Goal: Navigation & Orientation: Find specific page/section

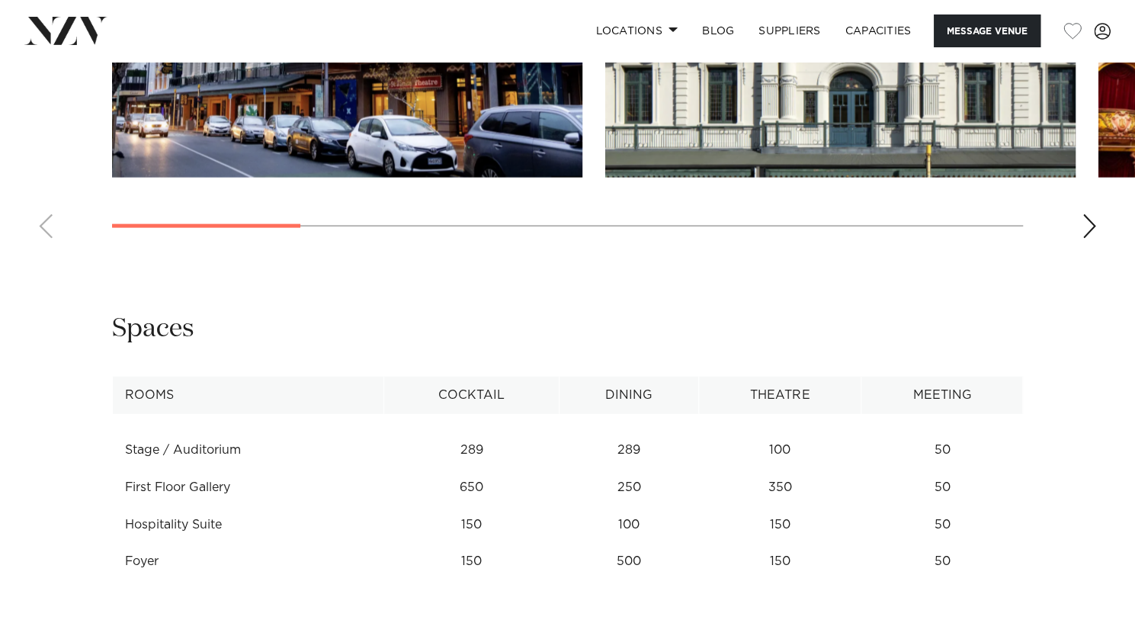
scroll to position [1879, 0]
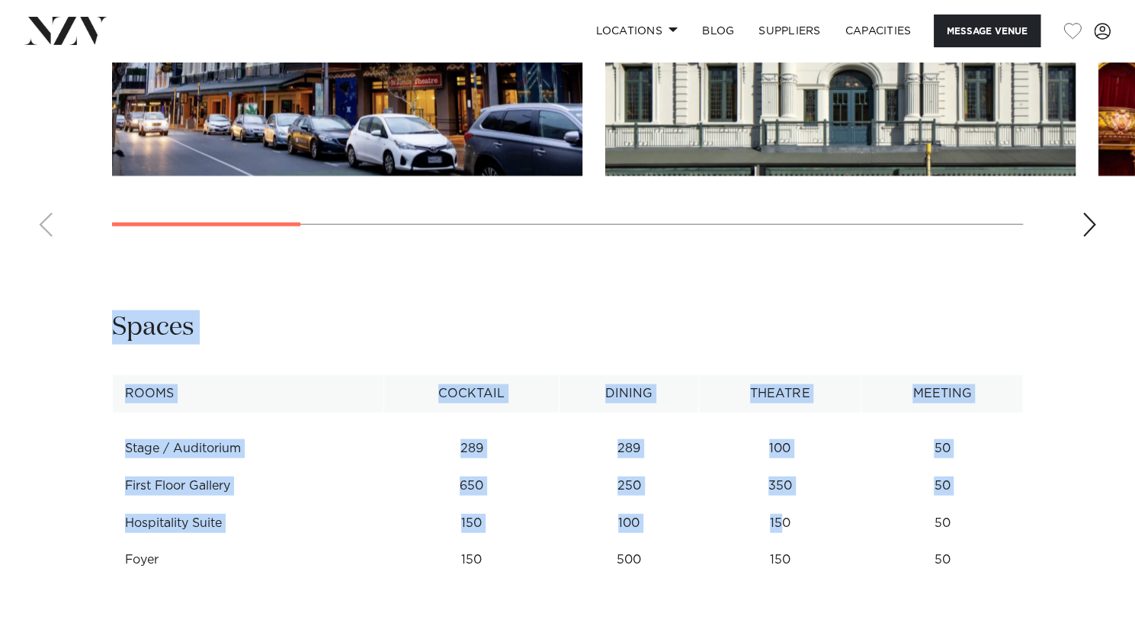
drag, startPoint x: 782, startPoint y: 475, endPoint x: 1088, endPoint y: 176, distance: 427.6
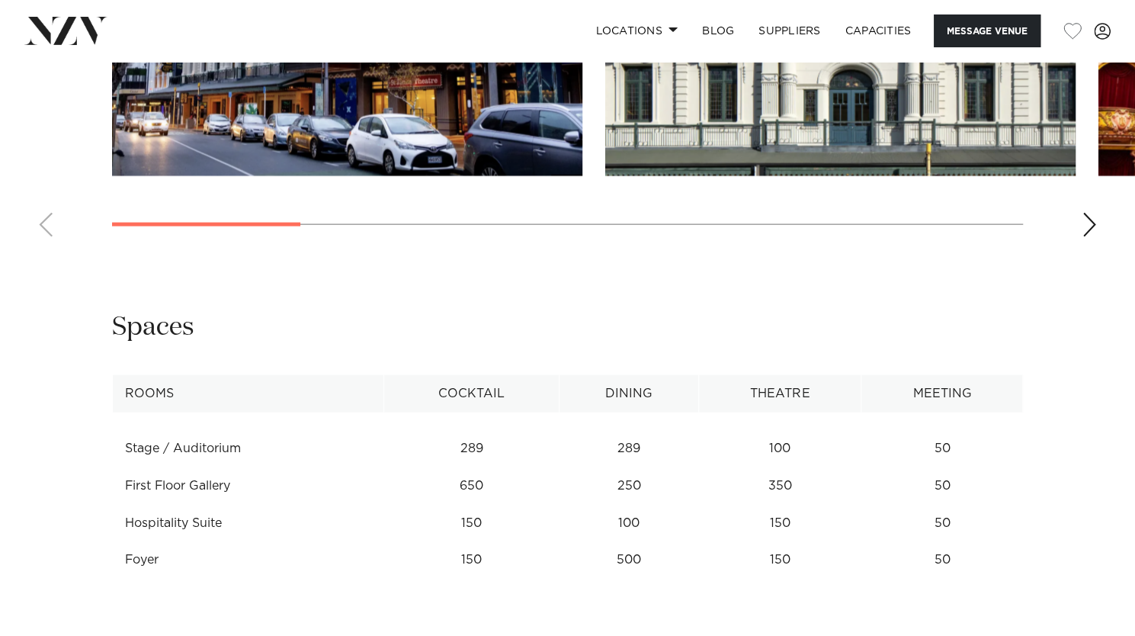
click at [1082, 213] on div "Next slide" at bounding box center [1089, 225] width 15 height 24
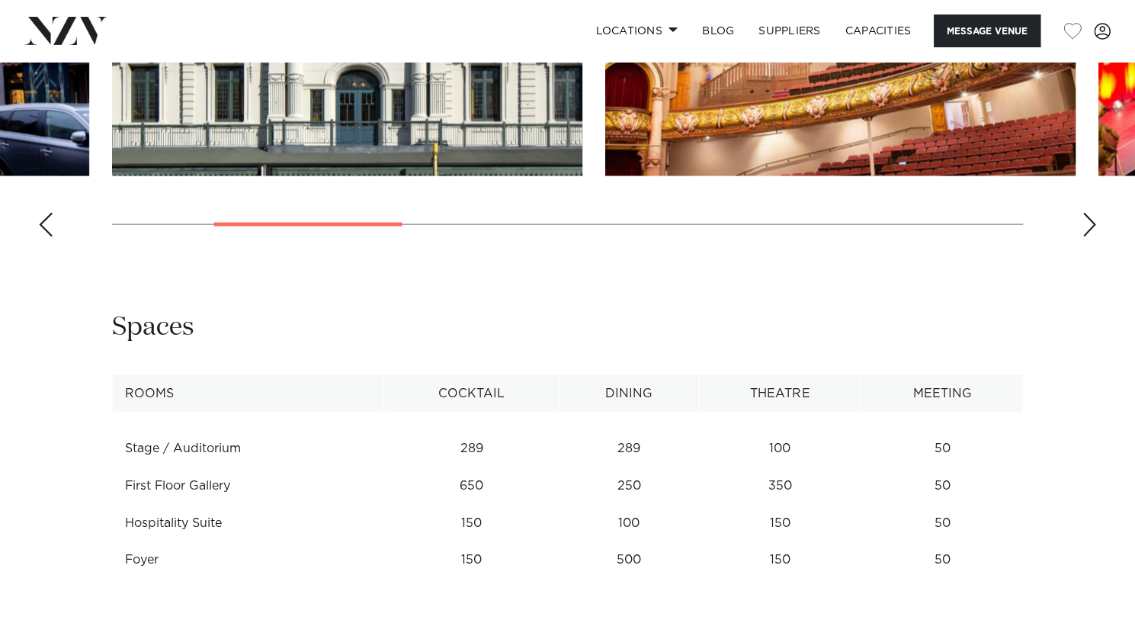
click at [1082, 213] on div "Next slide" at bounding box center [1089, 225] width 15 height 24
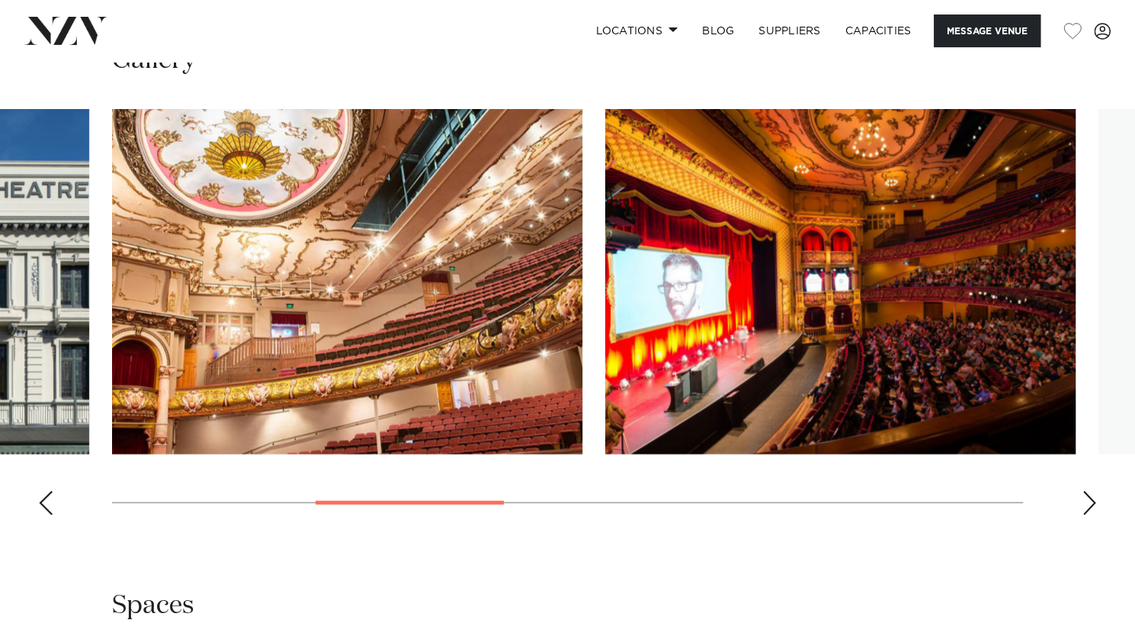
scroll to position [1551, 0]
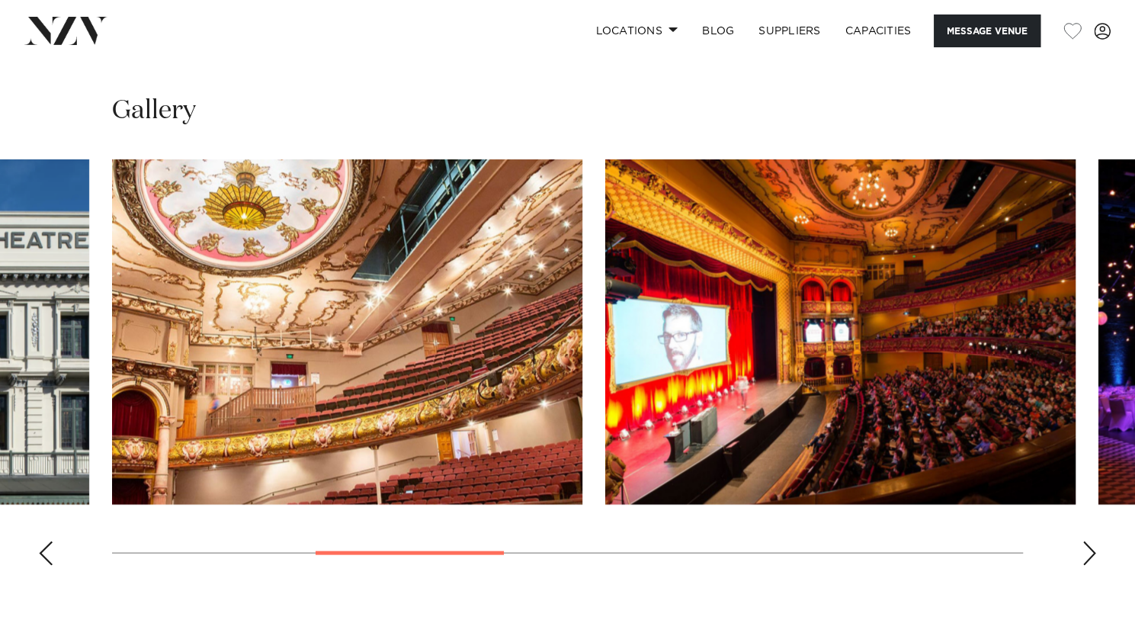
click at [1089, 541] on div "Next slide" at bounding box center [1089, 553] width 15 height 24
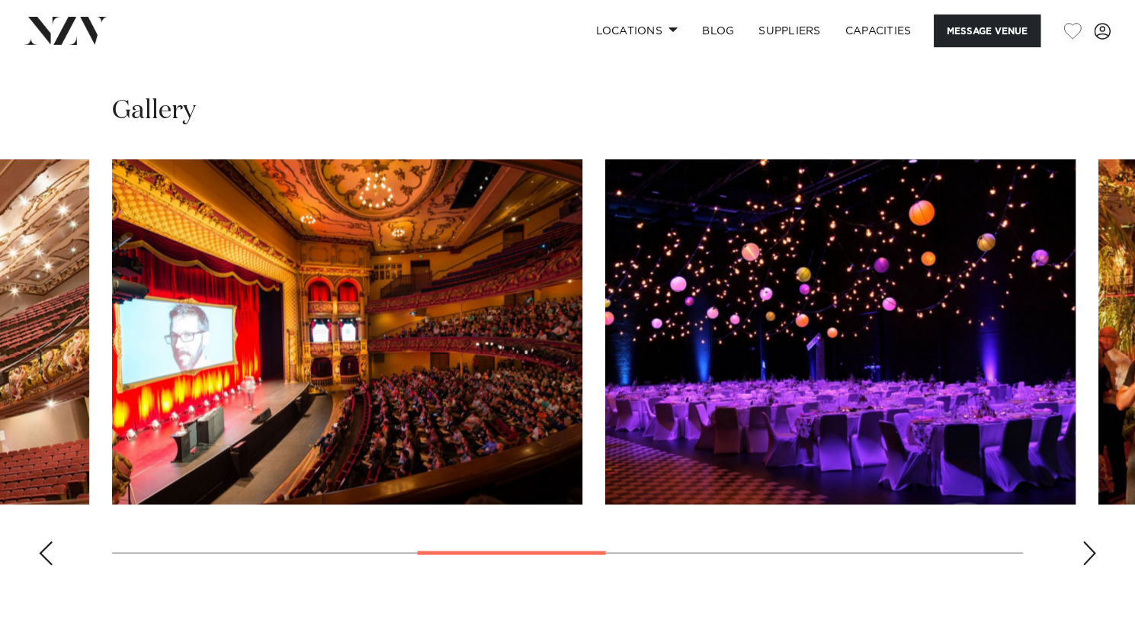
click at [1089, 541] on div "Next slide" at bounding box center [1089, 553] width 15 height 24
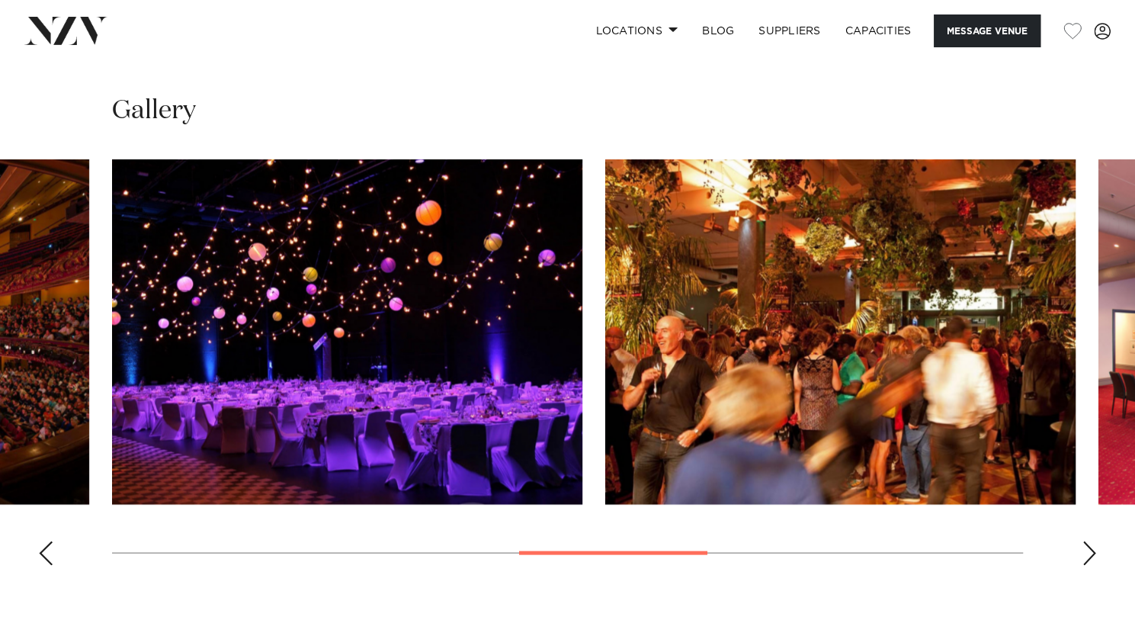
click at [1089, 541] on div "Next slide" at bounding box center [1089, 553] width 15 height 24
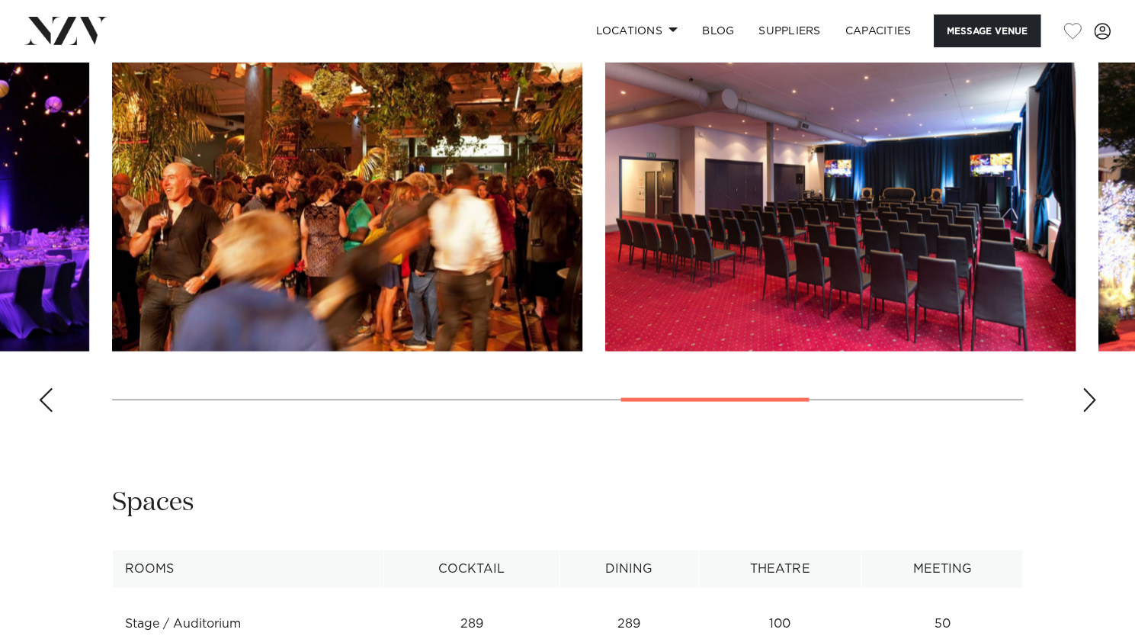
scroll to position [1702, 0]
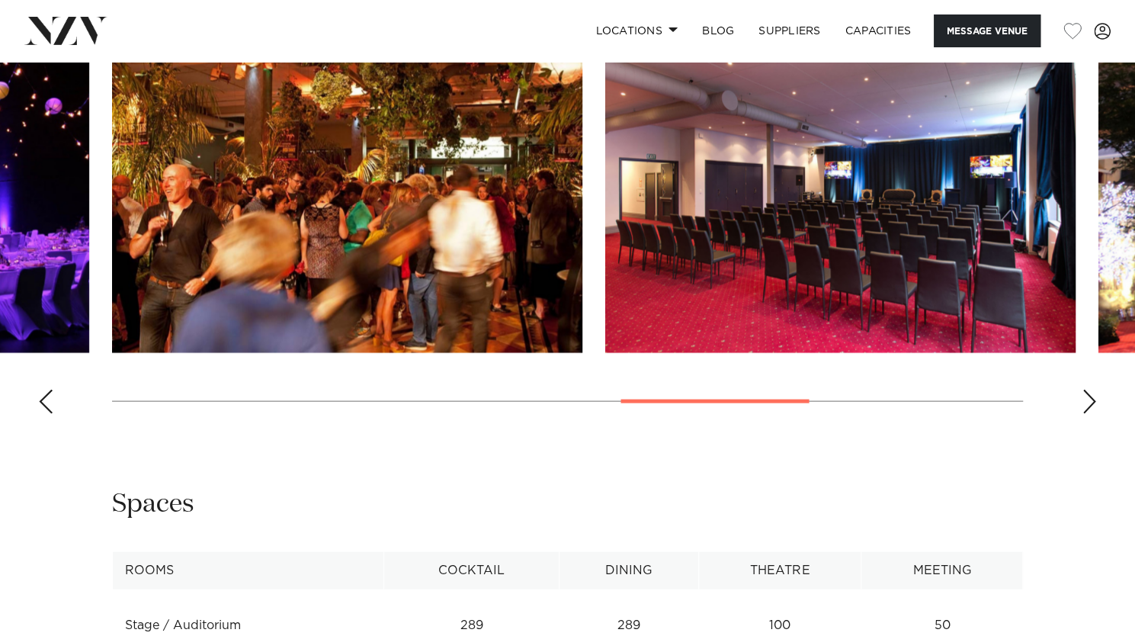
click at [1080, 347] on swiper-container at bounding box center [567, 217] width 1135 height 419
click at [1090, 390] on div "Next slide" at bounding box center [1089, 402] width 15 height 24
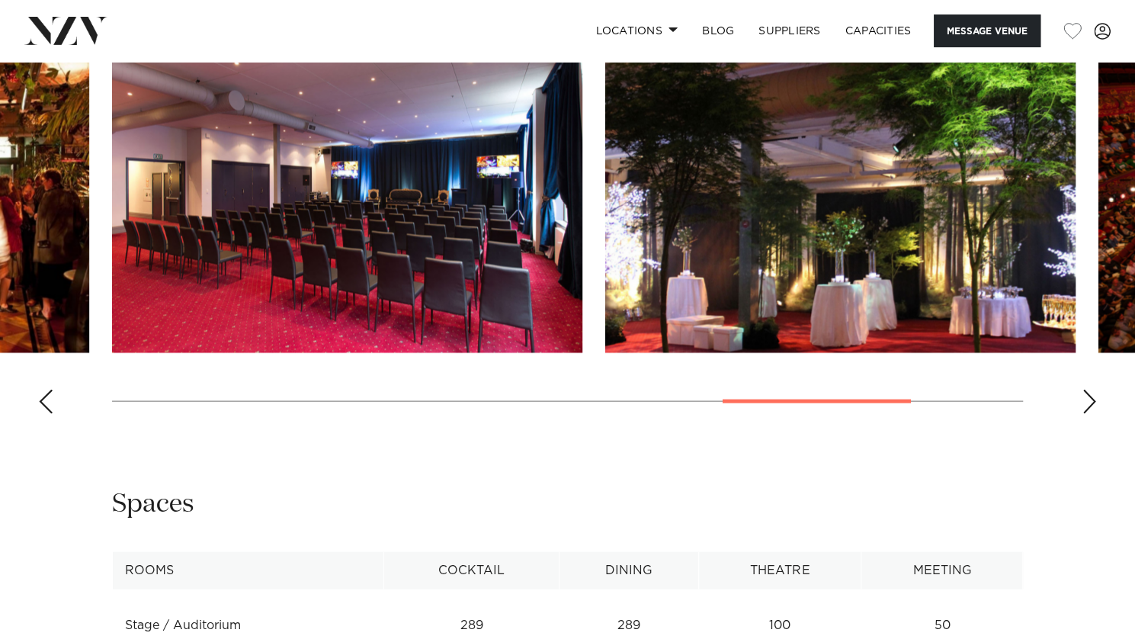
click at [1090, 390] on div "Next slide" at bounding box center [1089, 402] width 15 height 24
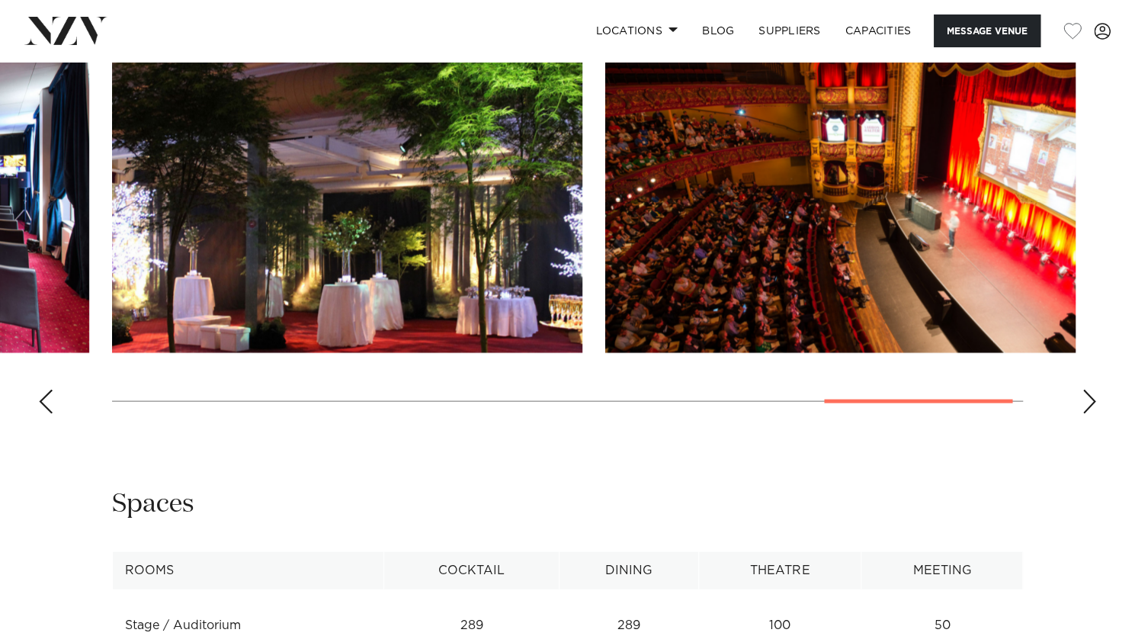
click at [1090, 390] on div "Next slide" at bounding box center [1089, 402] width 15 height 24
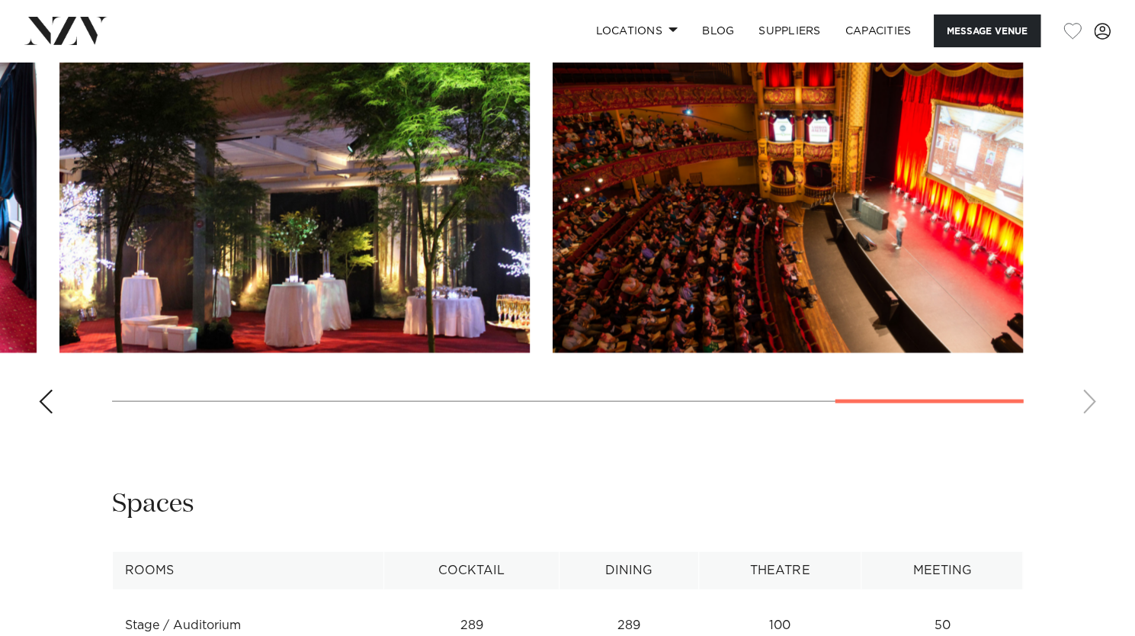
click at [1090, 348] on swiper-container at bounding box center [567, 217] width 1135 height 419
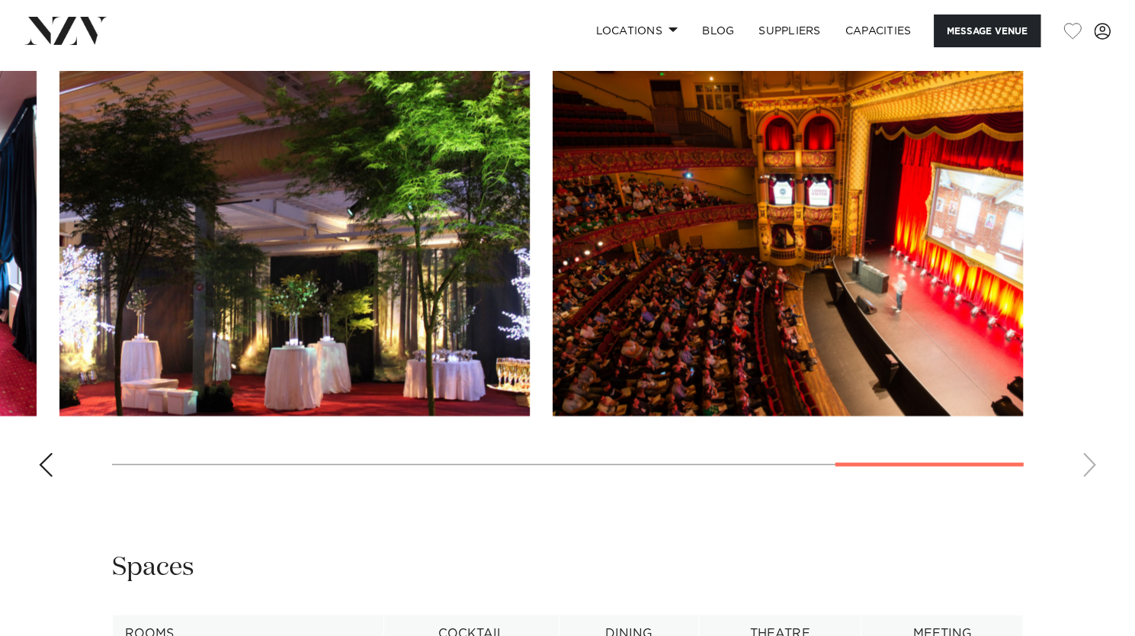
scroll to position [1638, 0]
